Goal: Task Accomplishment & Management: Manage account settings

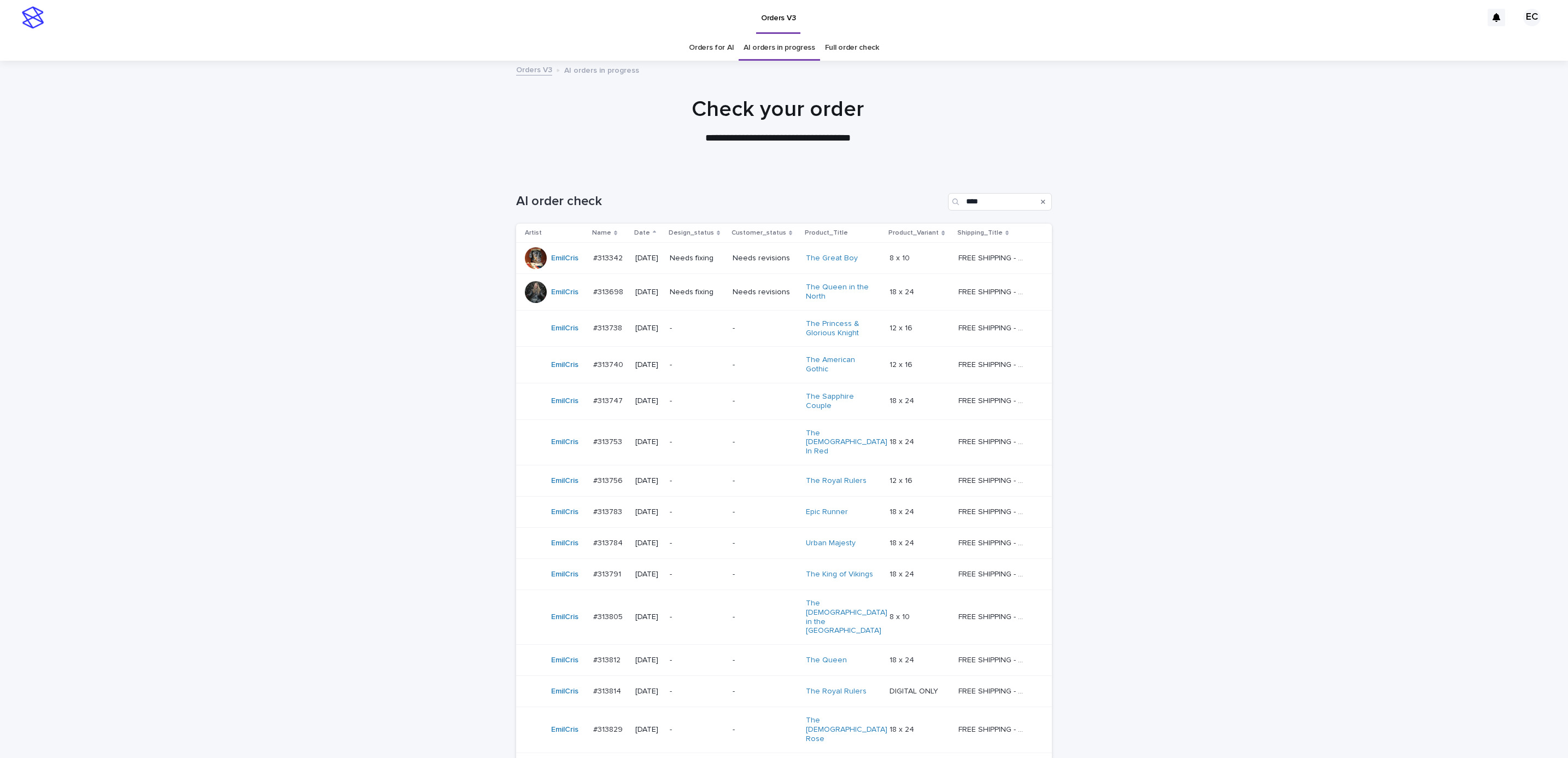
click at [1140, 315] on div "Loading... Saving… Loading... Saving… AI order check **** Artist Name Date Desi…" at bounding box center [784, 508] width 1568 height 674
click at [728, 292] on td "Needs fixing" at bounding box center [696, 292] width 62 height 37
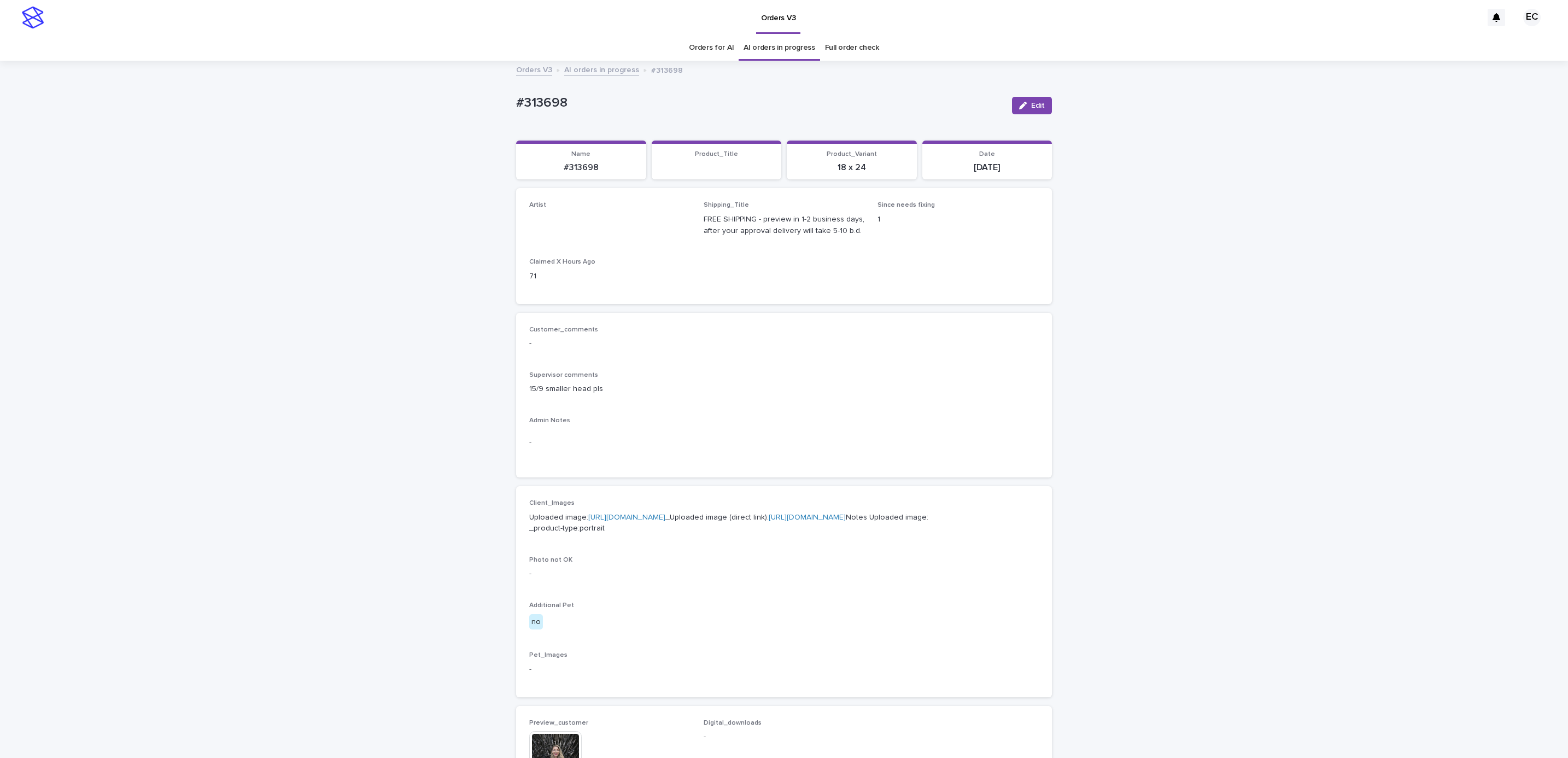
click at [1031, 104] on span "Edit" at bounding box center [1037, 106] width 14 height 7
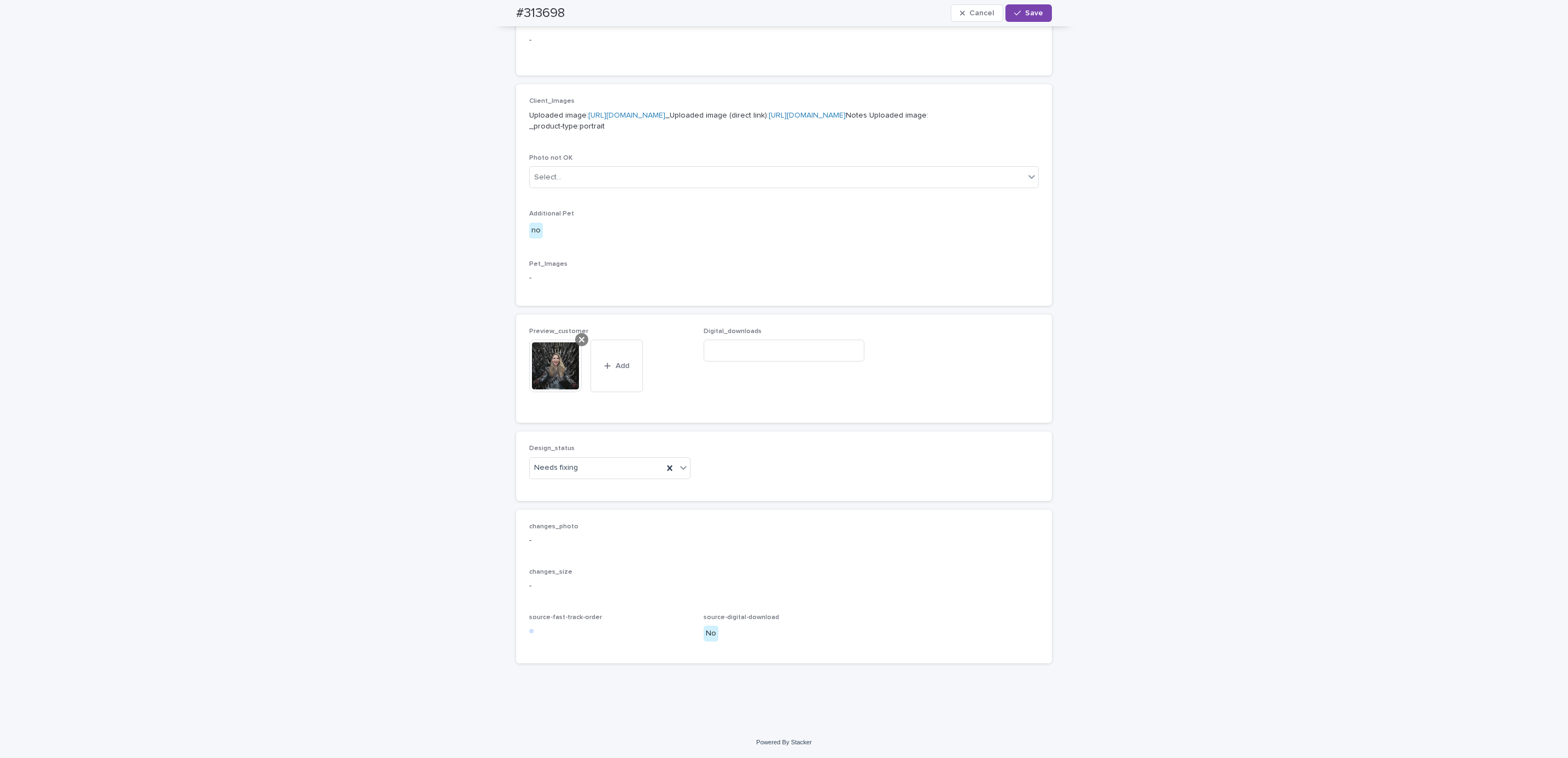
click at [579, 344] on icon at bounding box center [581, 340] width 6 height 9
click at [563, 394] on button "Add" at bounding box center [555, 387] width 52 height 17
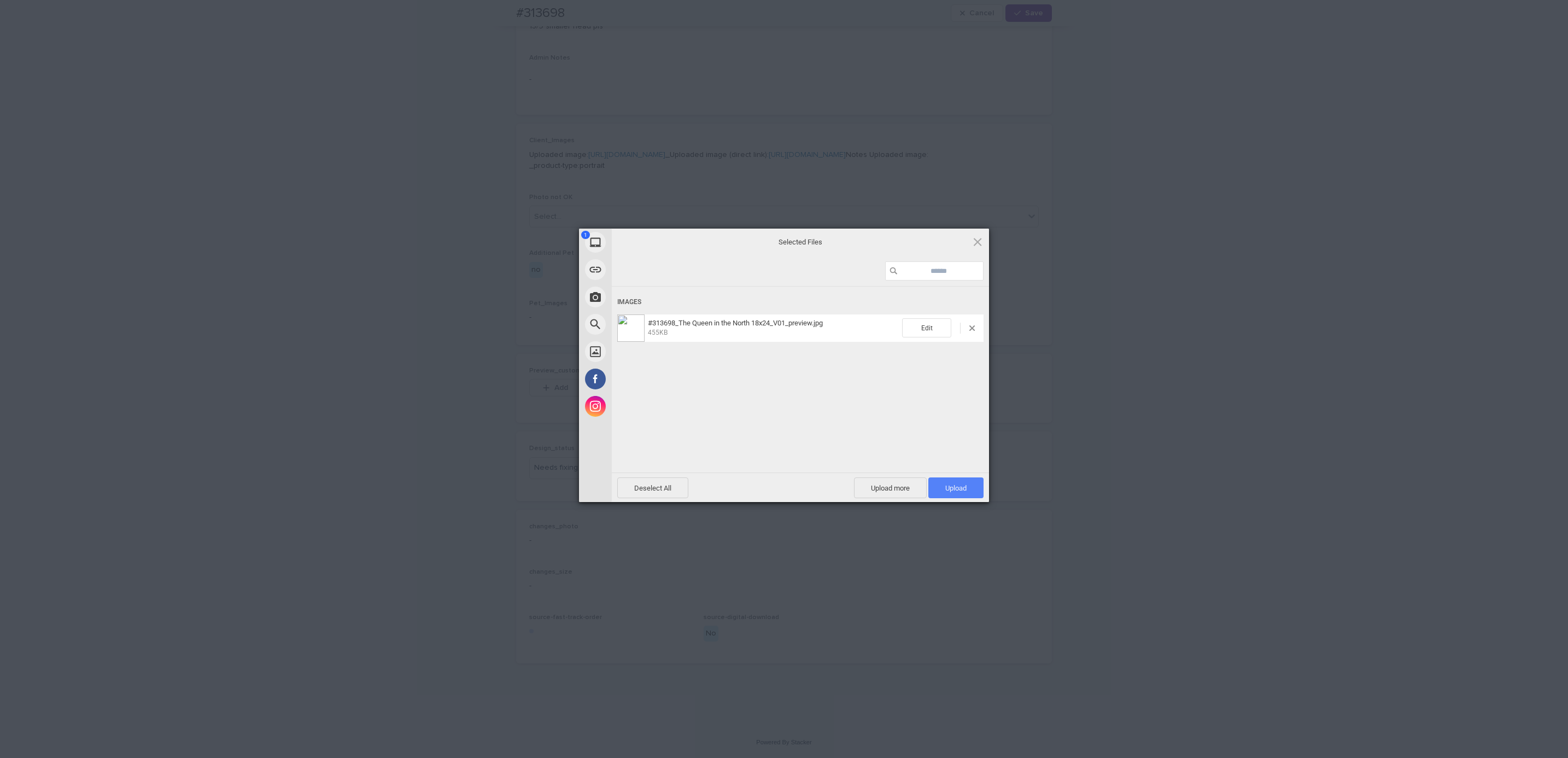
click at [952, 484] on span "Upload 1" at bounding box center [955, 488] width 21 height 8
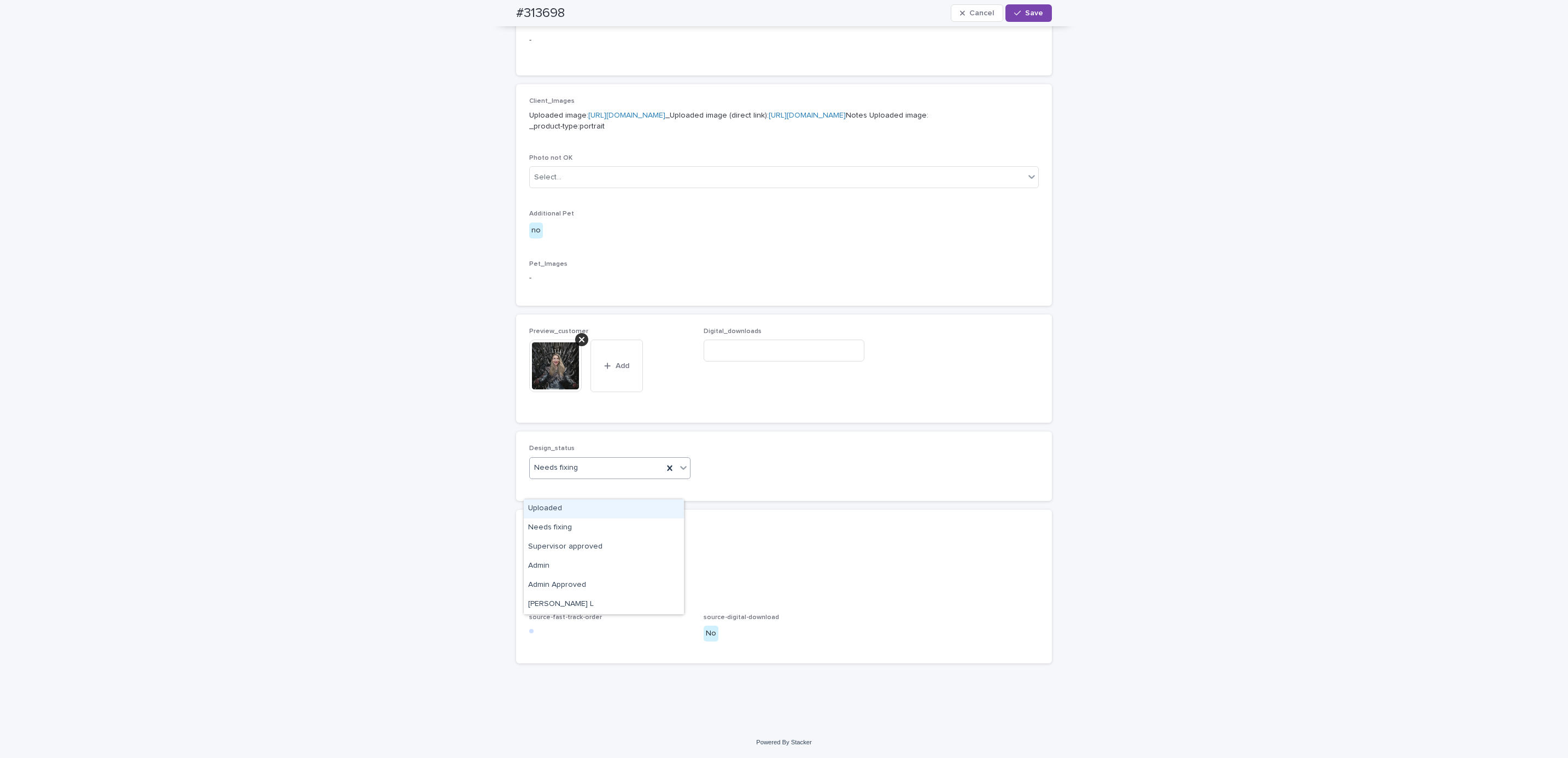
click at [603, 505] on div "Uploaded" at bounding box center [604, 508] width 160 height 19
click at [1027, 10] on span "Save" at bounding box center [1034, 13] width 18 height 7
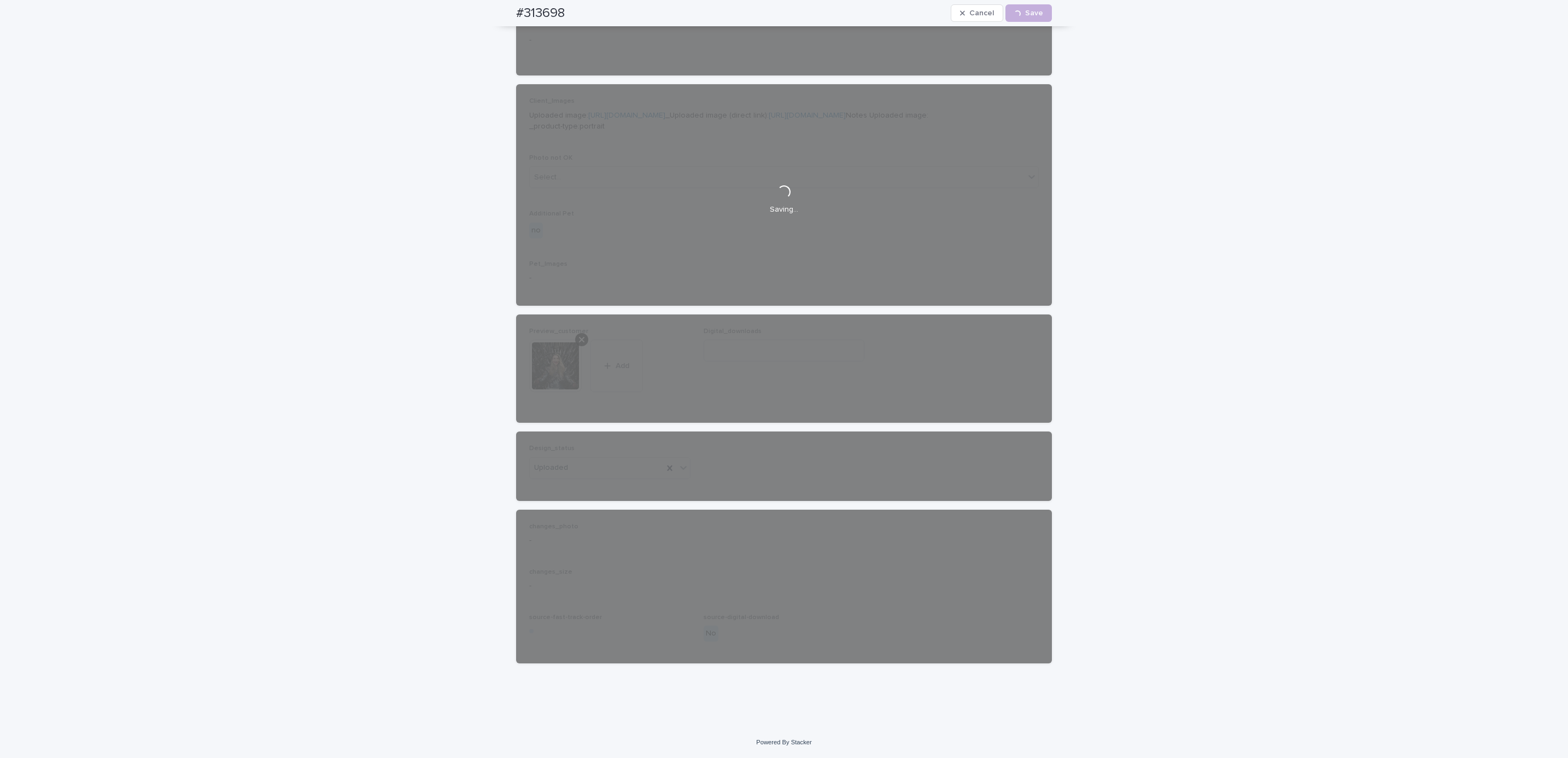
click at [581, 13] on div "#313698 Cancel Loading... Save" at bounding box center [784, 13] width 536 height 27
click at [501, 16] on div "#313698 Cancel Loading... Save" at bounding box center [784, 13] width 588 height 27
click at [568, 13] on div "#313698 Cancel Loading... Save" at bounding box center [784, 13] width 536 height 27
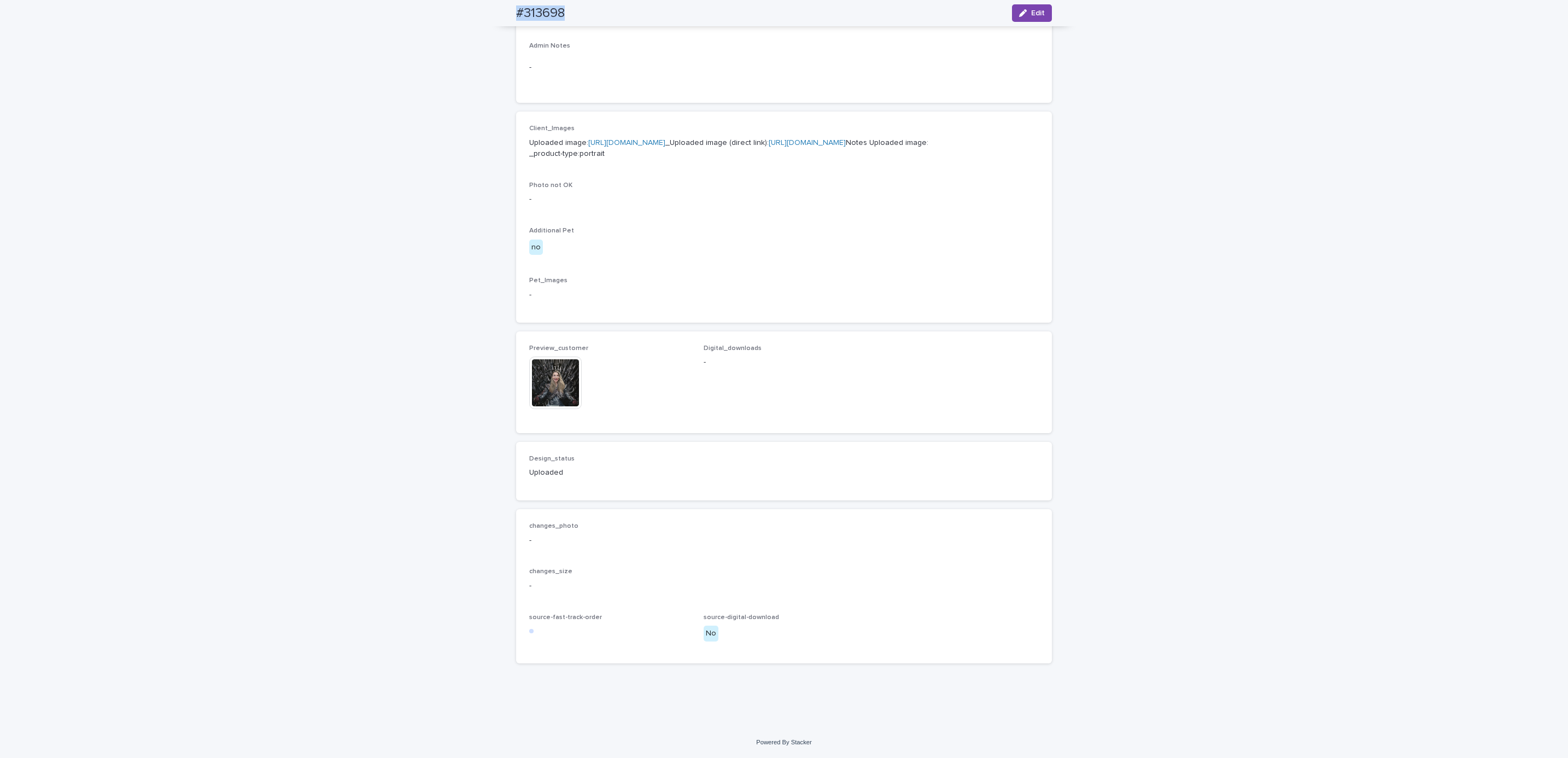
copy h2 "#313698"
click at [148, 65] on div "Loading... Saving… Loading... Saving… #313698 Edit #313698 Edit Sorry, there wa…" at bounding box center [784, 207] width 1568 height 1039
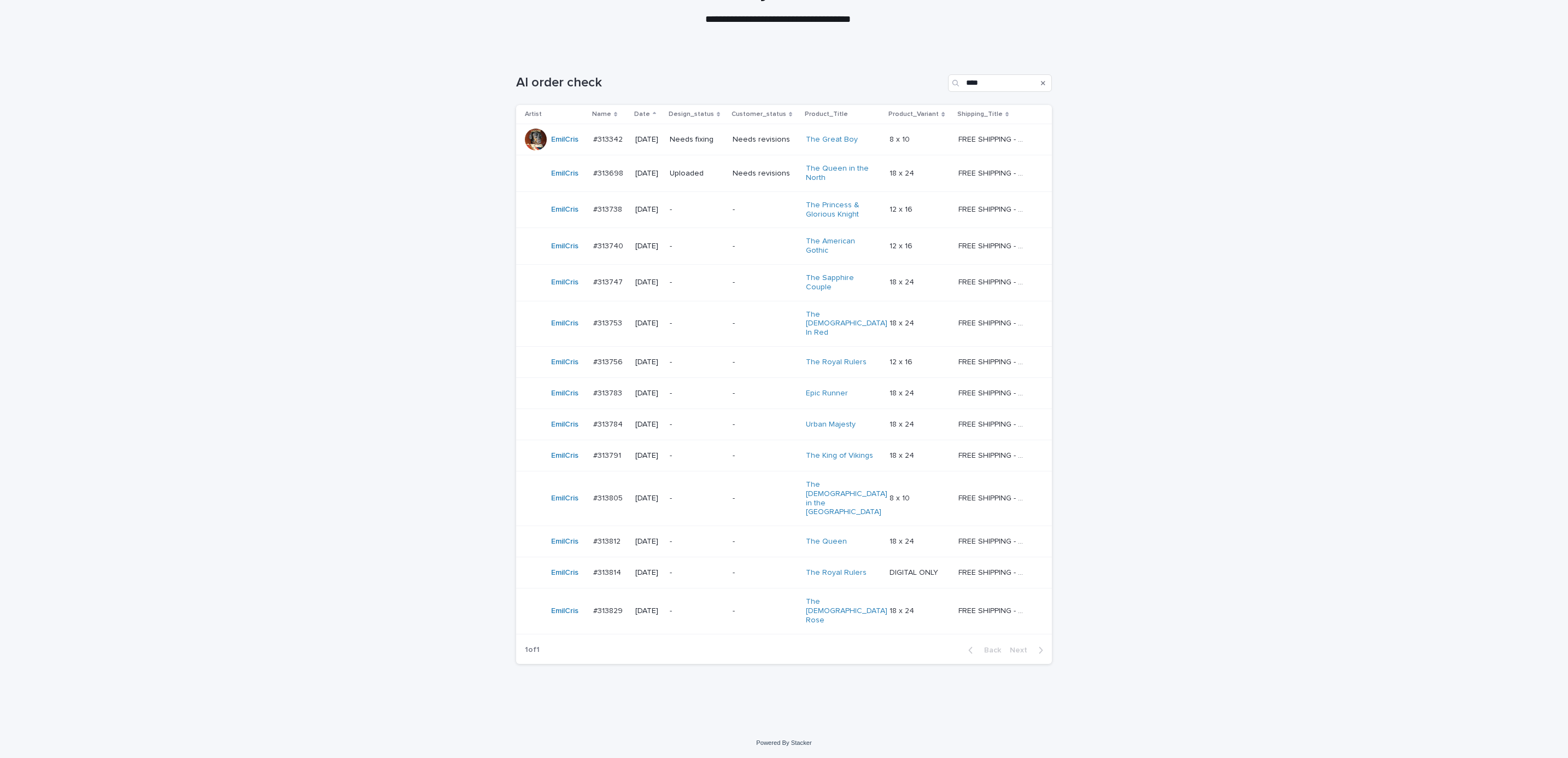
scroll to position [35, 0]
